Goal: Consume media (video, audio)

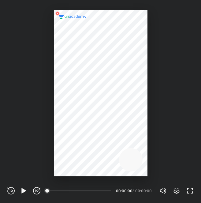
scroll to position [203, 201]
click at [174, 189] on icon "button" at bounding box center [177, 191] width 6 height 6
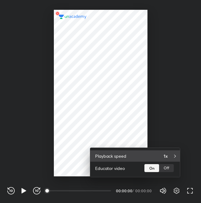
click at [167, 153] on h4 "1x" at bounding box center [166, 156] width 4 height 6
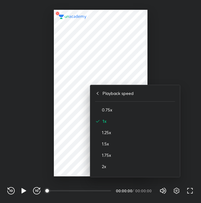
click at [119, 136] on div "1.25x" at bounding box center [135, 132] width 80 height 11
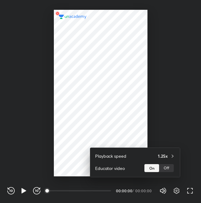
click at [103, 140] on div at bounding box center [100, 101] width 201 height 203
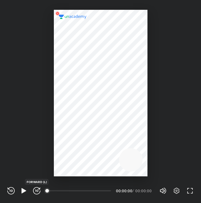
click at [36, 187] on icon "button" at bounding box center [36, 190] width 7 height 7
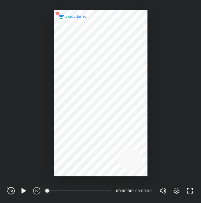
drag, startPoint x: 36, startPoint y: 187, endPoint x: 42, endPoint y: 185, distance: 6.5
click at [36, 186] on div "REWIND (J) PLAY (K) FORWARD (L) 00:00 00:00:00 / 00:00:00 Volume (M) 100% Setti…" at bounding box center [100, 190] width 186 height 9
drag, startPoint x: 46, startPoint y: 190, endPoint x: 69, endPoint y: 190, distance: 23.9
click at [71, 190] on div "00:00" at bounding box center [79, 190] width 63 height 1
click at [69, 190] on div "00:00" at bounding box center [79, 191] width 63 height 6
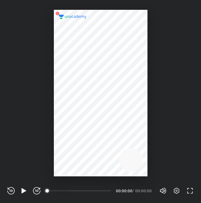
click at [69, 190] on div "00:00" at bounding box center [79, 191] width 63 height 6
click at [81, 191] on div "00:00" at bounding box center [79, 191] width 63 height 6
click at [87, 191] on div "00:00" at bounding box center [79, 191] width 63 height 6
click at [90, 190] on div "00:00" at bounding box center [79, 191] width 63 height 6
drag, startPoint x: 92, startPoint y: 190, endPoint x: 99, endPoint y: 190, distance: 7.0
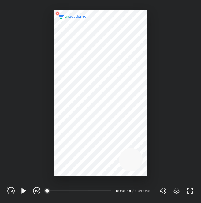
click at [94, 190] on div "00:00" at bounding box center [79, 191] width 63 height 6
drag, startPoint x: 99, startPoint y: 190, endPoint x: 103, endPoint y: 190, distance: 3.7
click at [102, 190] on div "00:00" at bounding box center [79, 191] width 63 height 6
click at [105, 190] on div "00:00" at bounding box center [79, 191] width 63 height 6
drag, startPoint x: 105, startPoint y: 190, endPoint x: 62, endPoint y: 191, distance: 43.5
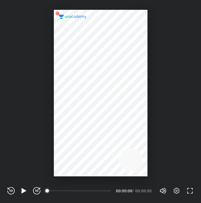
click at [103, 191] on div "00:00" at bounding box center [79, 191] width 63 height 6
click at [23, 189] on icon "button" at bounding box center [23, 190] width 5 height 5
